Goal: Information Seeking & Learning: Learn about a topic

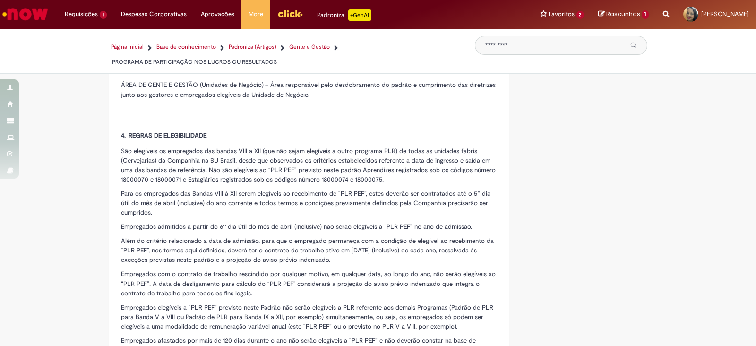
scroll to position [709, 0]
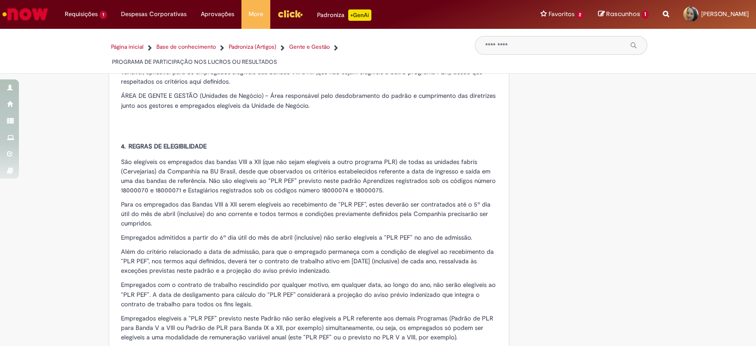
click at [513, 48] on input "Pesquisar" at bounding box center [554, 46] width 138 height 8
type input "*****"
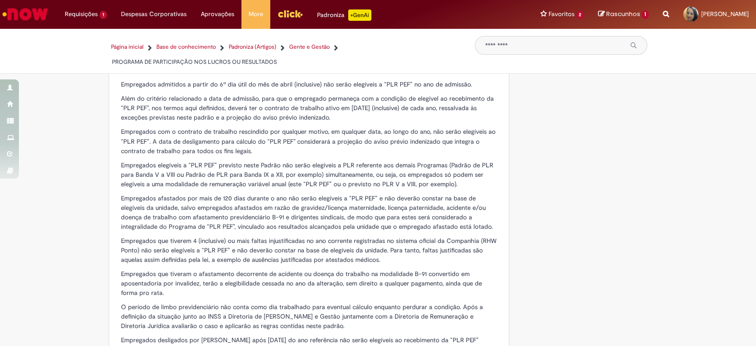
scroll to position [886, 0]
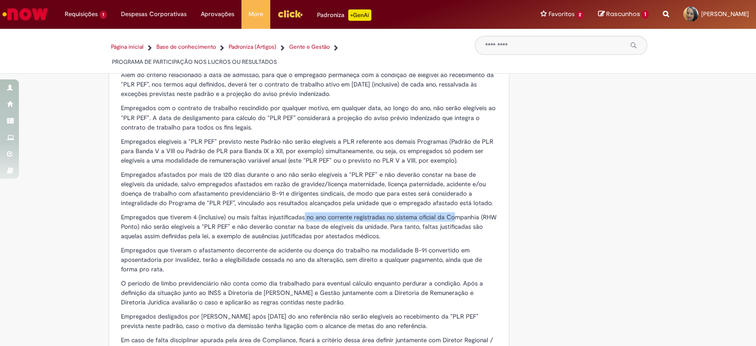
drag, startPoint x: 300, startPoint y: 204, endPoint x: 448, endPoint y: 202, distance: 148.4
click at [448, 213] on span "Empregados que tiverem 4 (inclusive) ou mais faltas injustificadas no ano corre…" at bounding box center [309, 226] width 376 height 27
click at [208, 213] on span "Empregados que tiverem 4 (inclusive) ou mais faltas injustificadas no ano corre…" at bounding box center [309, 226] width 376 height 27
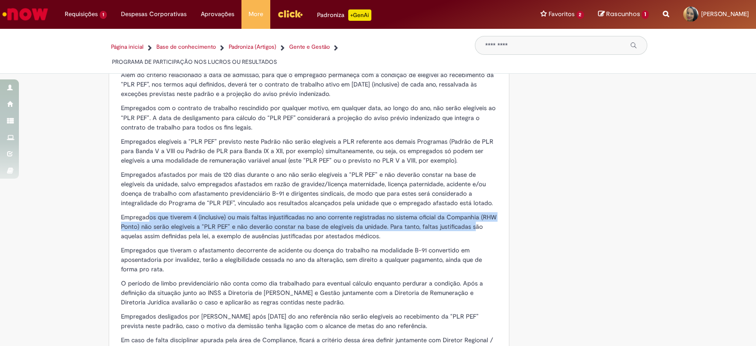
drag, startPoint x: 144, startPoint y: 204, endPoint x: 468, endPoint y: 217, distance: 324.0
click at [468, 217] on span "Empregados que tiverem 4 (inclusive) ou mais faltas injustificadas no ano corre…" at bounding box center [309, 226] width 376 height 27
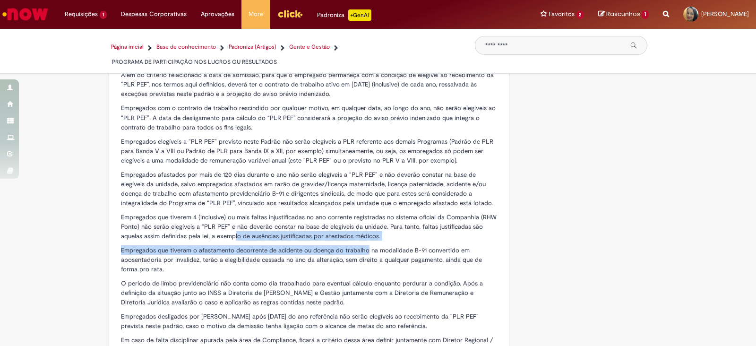
drag, startPoint x: 230, startPoint y: 222, endPoint x: 362, endPoint y: 236, distance: 132.1
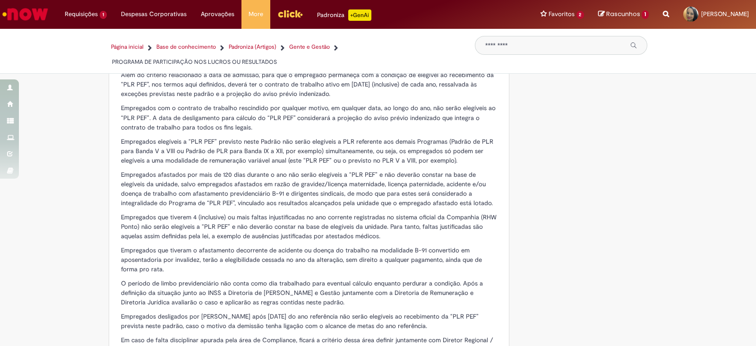
click at [408, 246] on span "Empregados que tiveram o afastamento decorrente de acidente ou doença do trabal…" at bounding box center [301, 259] width 361 height 27
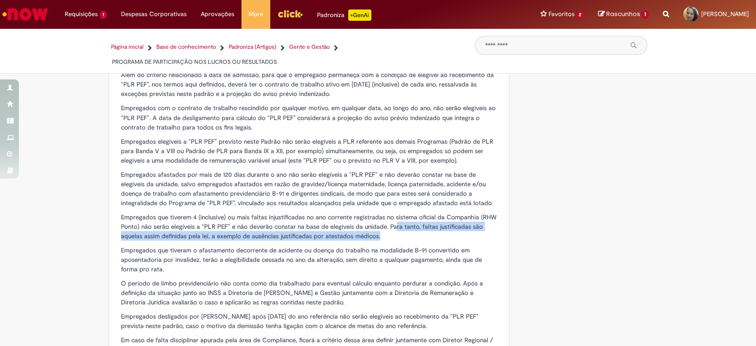
drag, startPoint x: 389, startPoint y: 216, endPoint x: 462, endPoint y: 220, distance: 73.4
click at [462, 220] on p "Empregados que tiverem 4 (inclusive) ou mais faltas injustificadas no ano corre…" at bounding box center [309, 226] width 376 height 28
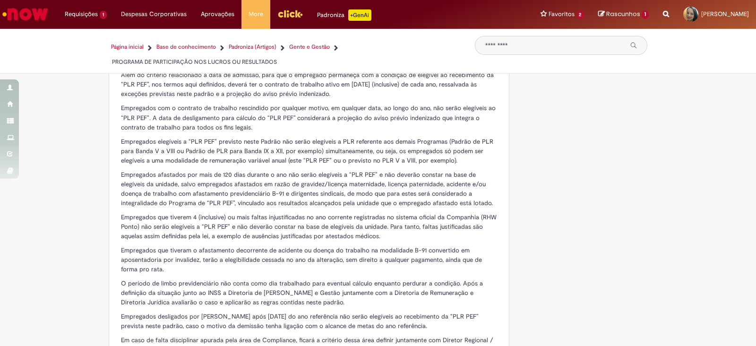
click at [357, 247] on span "Empregados que tiveram o afastamento decorrente de acidente ou doença do trabal…" at bounding box center [301, 259] width 361 height 27
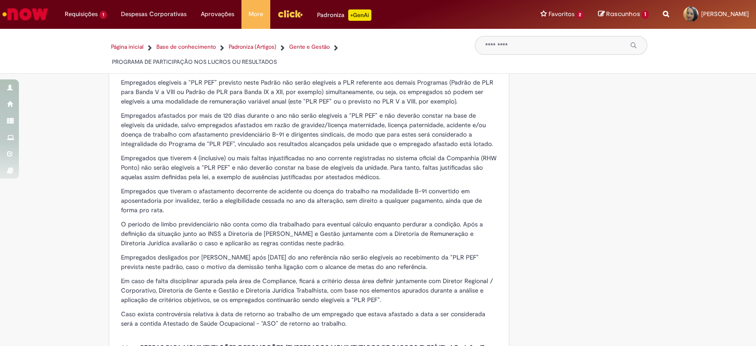
click at [283, 220] on span "O período de limbo previdenciário não conta como dia trabalhado para eventual c…" at bounding box center [302, 233] width 362 height 27
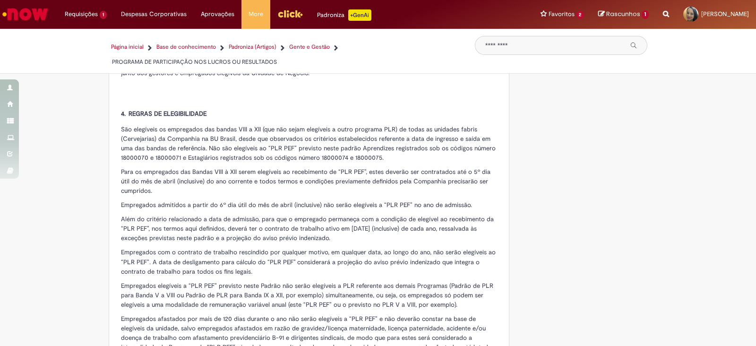
scroll to position [767, 0]
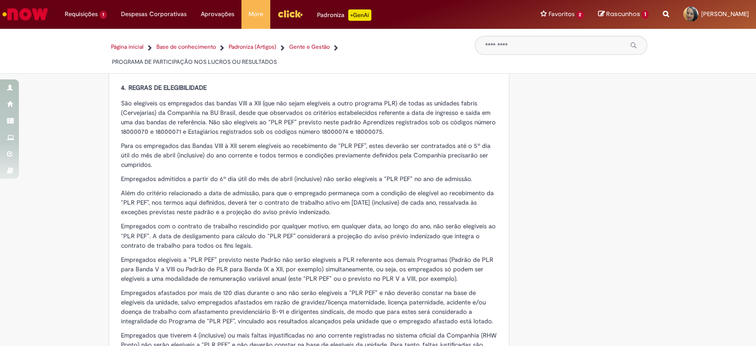
click at [345, 256] on span "Empregados elegíveis a “PLR PEF” previsto neste Padrão não serão elegíveis a PL…" at bounding box center [307, 269] width 372 height 27
click at [311, 192] on span "Além do critério relacionado a data de admissão, para que o empregado permaneça…" at bounding box center [307, 202] width 373 height 27
